Goal: Find specific page/section: Find specific page/section

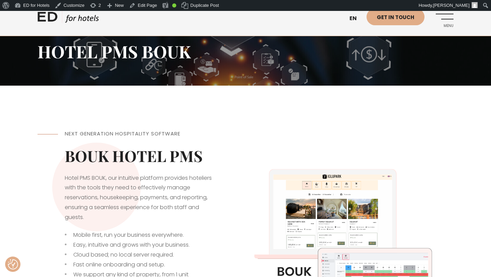
scroll to position [80, 0]
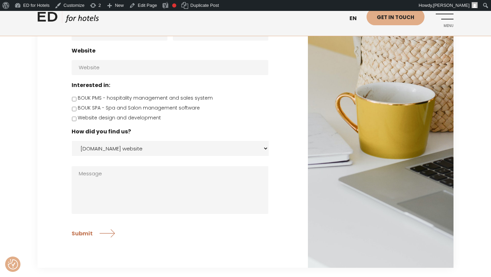
scroll to position [98, 0]
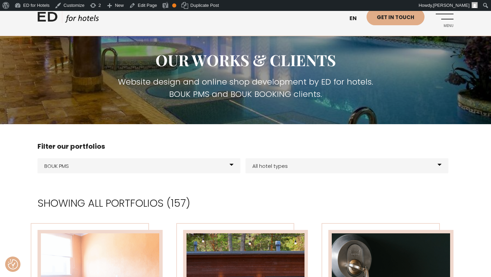
scroll to position [54, 0]
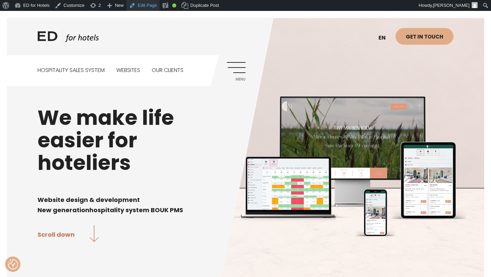
click at [152, 5] on link "Edit Page" at bounding box center [142, 5] width 33 height 11
